Goal: Find specific page/section: Find specific page/section

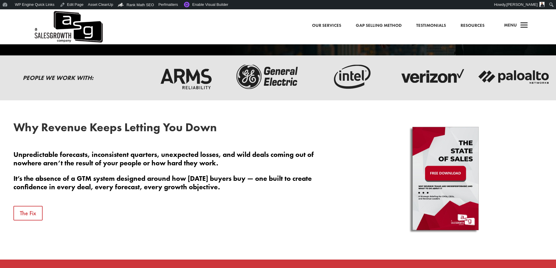
scroll to position [263, 0]
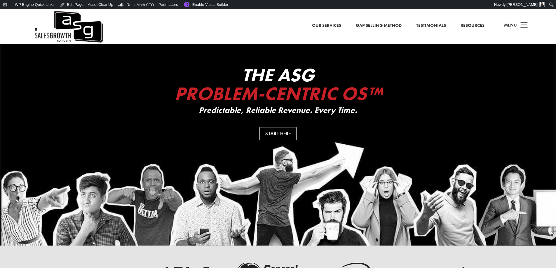
click at [514, 28] on span "Menu" at bounding box center [511, 25] width 13 height 6
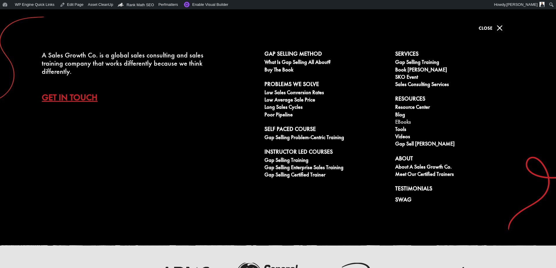
click at [405, 123] on link "eBooks" at bounding box center [458, 122] width 124 height 7
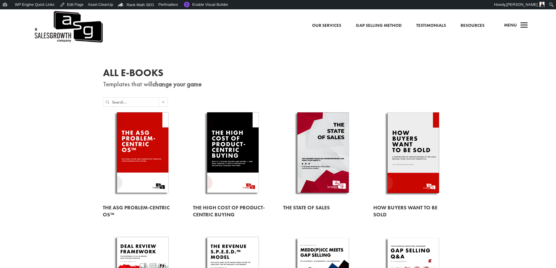
click at [351, 156] on link at bounding box center [323, 153] width 80 height 91
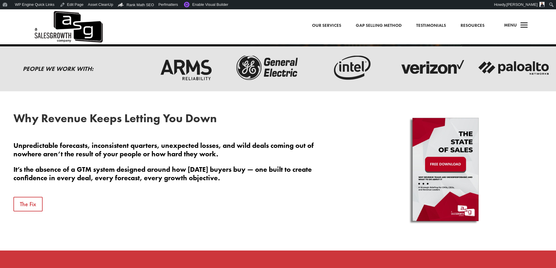
scroll to position [263, 0]
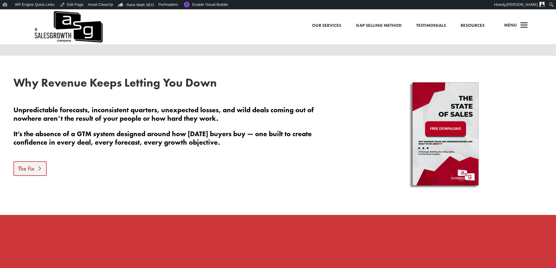
click at [32, 173] on link "The Fix" at bounding box center [29, 169] width 33 height 15
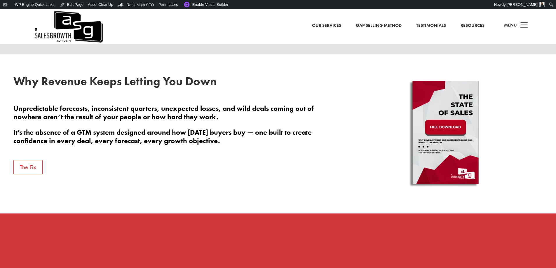
scroll to position [321, 0]
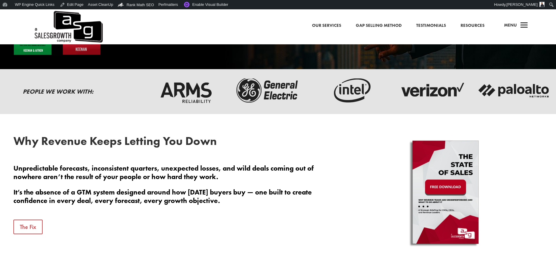
scroll to position [263, 0]
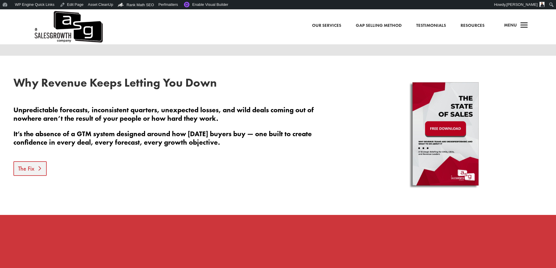
click at [35, 167] on link "The Fix" at bounding box center [29, 169] width 33 height 15
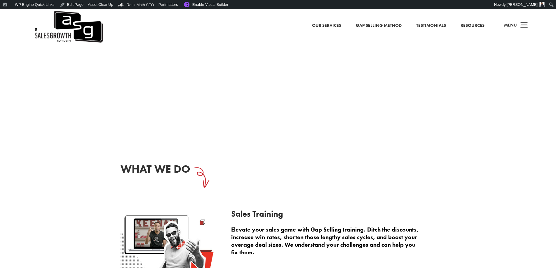
scroll to position [847, 0]
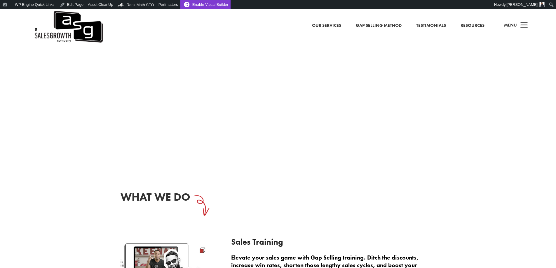
click at [206, 6] on link "Enable Visual Builder" at bounding box center [206, 4] width 50 height 9
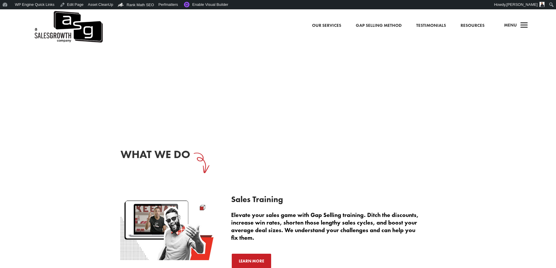
scroll to position [847, 0]
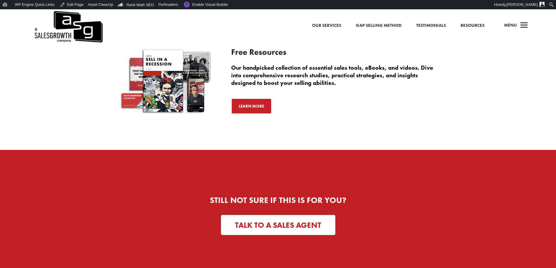
scroll to position [1519, 0]
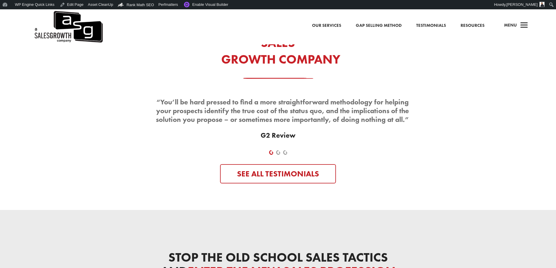
scroll to position [1941, 0]
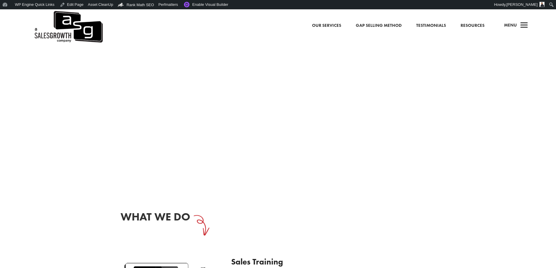
scroll to position [818, 0]
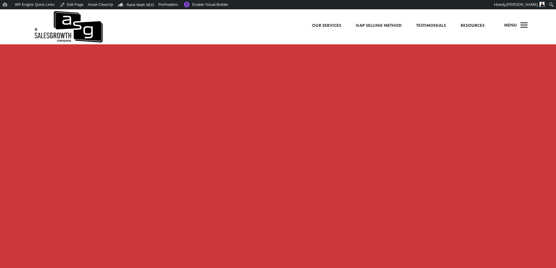
scroll to position [526, 0]
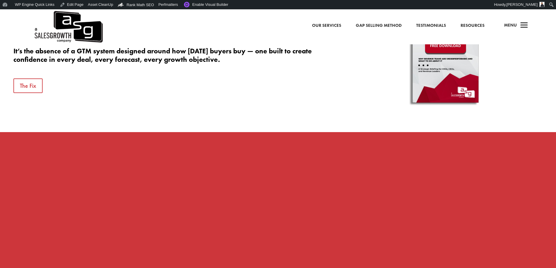
scroll to position [321, 0]
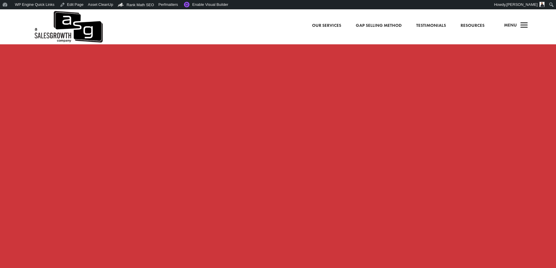
scroll to position [489, 0]
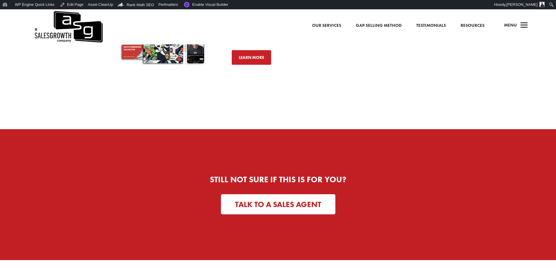
scroll to position [1461, 0]
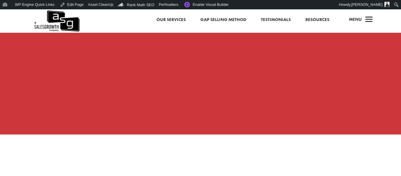
scroll to position [450, 0]
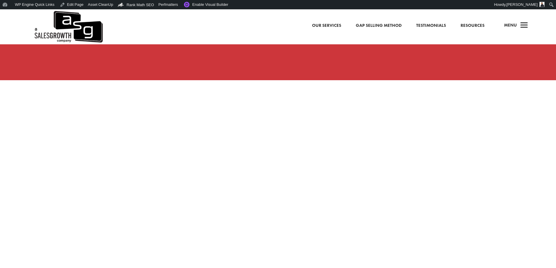
scroll to position [701, 0]
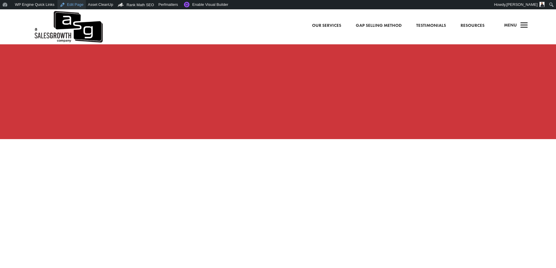
click at [72, 3] on link "Edit Page" at bounding box center [72, 4] width 28 height 9
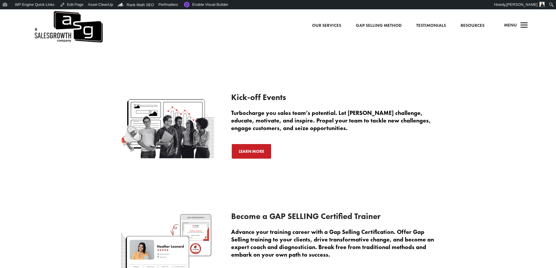
scroll to position [1169, 0]
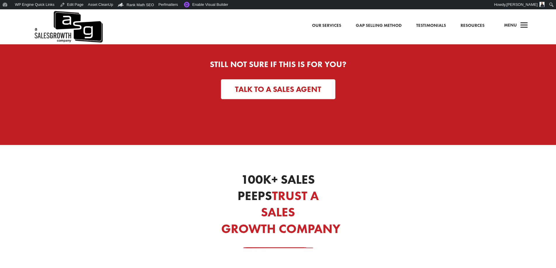
scroll to position [1777, 0]
